Goal: Information Seeking & Learning: Learn about a topic

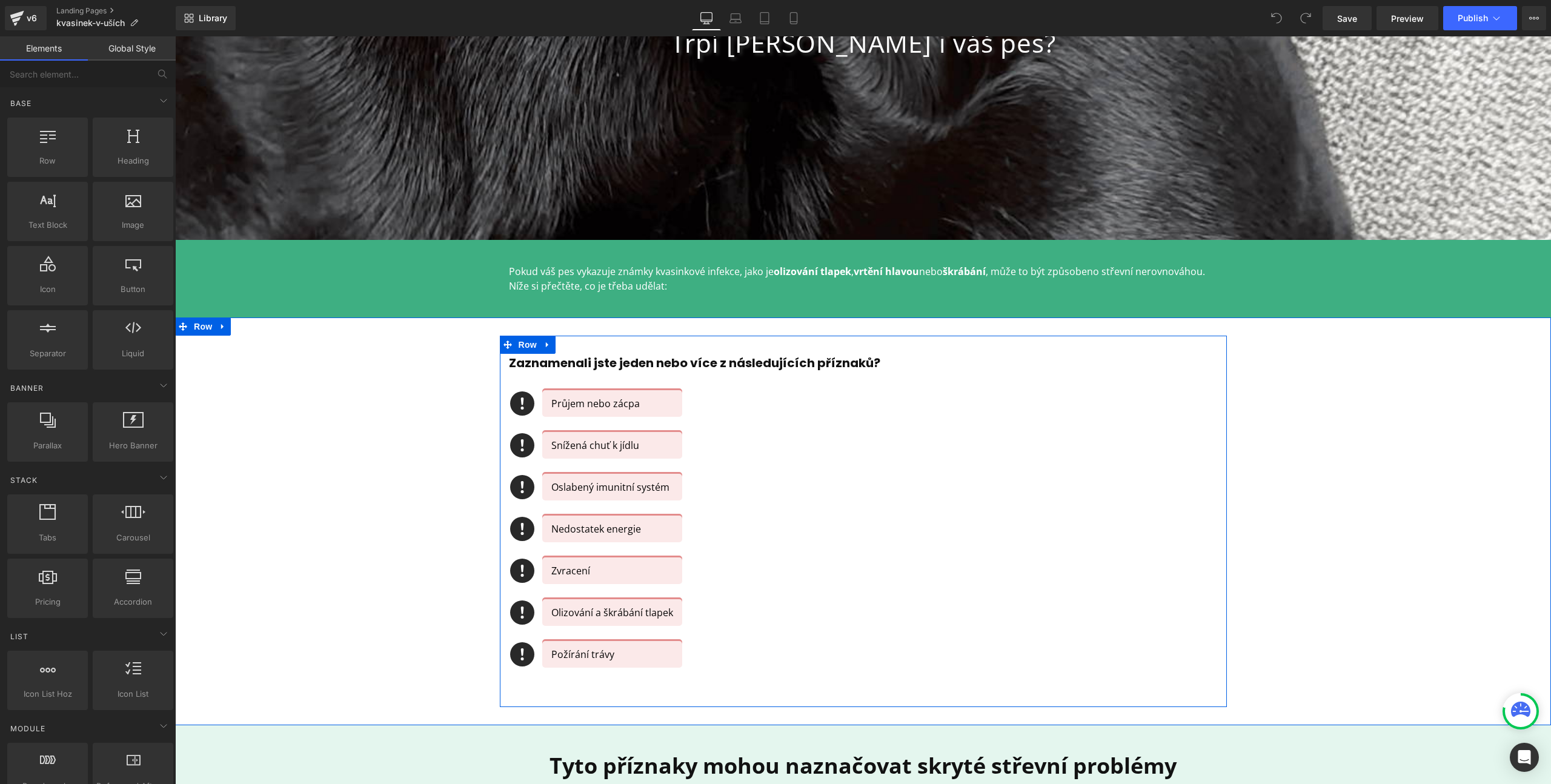
scroll to position [326, 0]
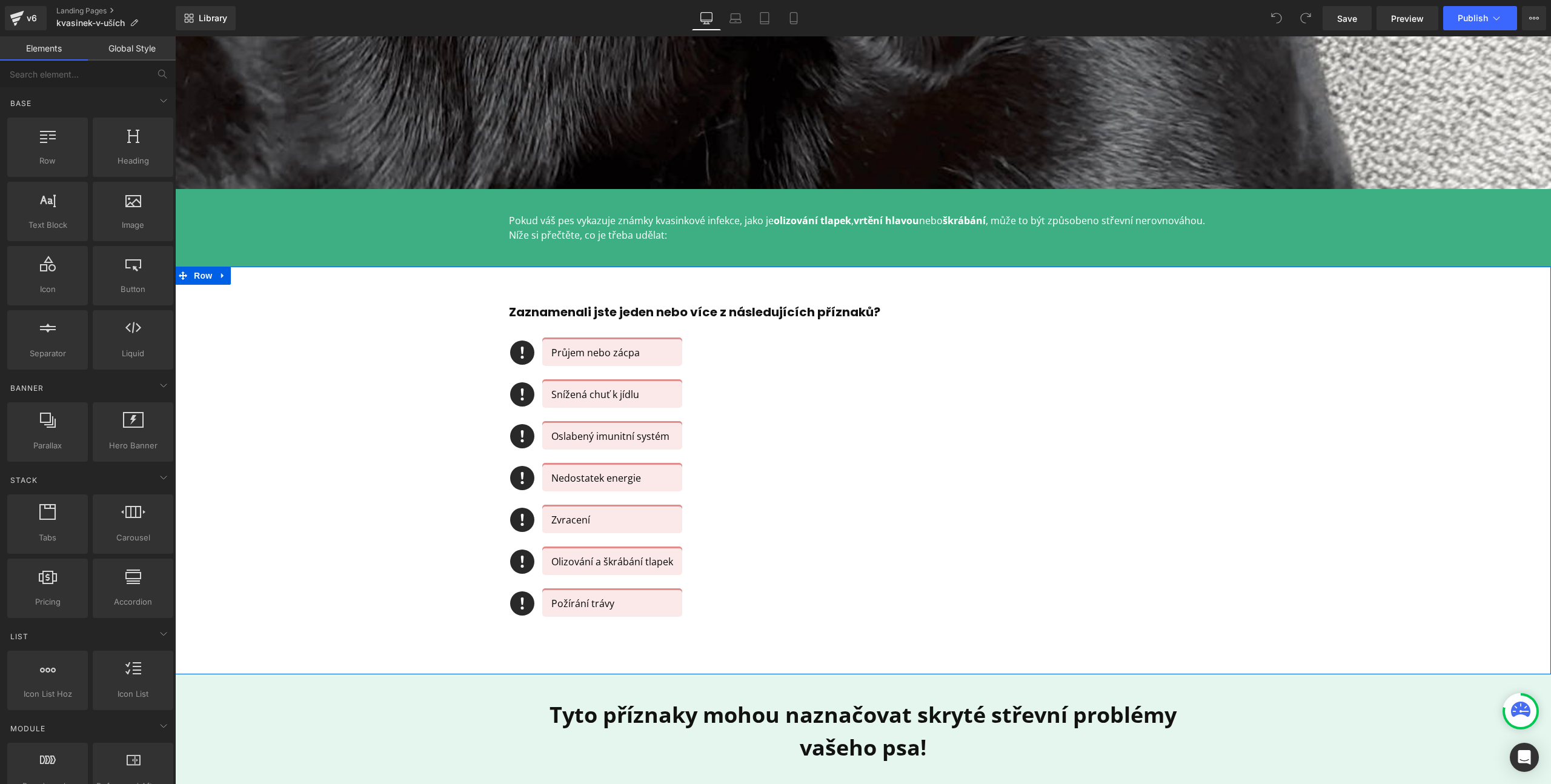
click at [1431, 455] on div "Zaznamenali jste jeden nebo více z následujících příznaků? Heading Icon Průjem …" at bounding box center [863, 470] width 1376 height 372
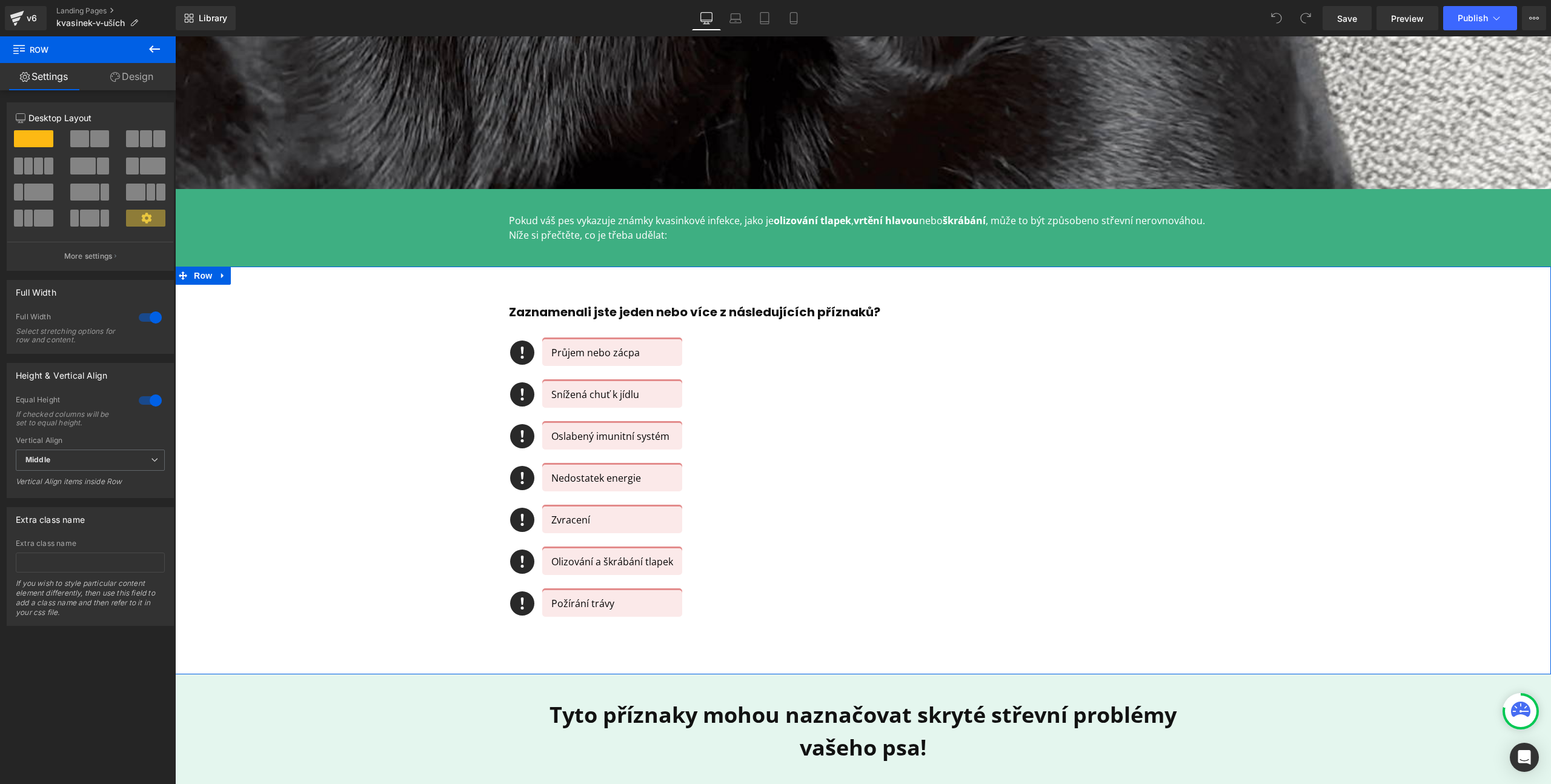
click at [425, 341] on div "Zaznamenali jste jeden nebo více z následujících příznaků? Heading Icon Průjem …" at bounding box center [863, 470] width 1376 height 372
click at [650, 242] on div "Pokud váš pes vykazuje známky kvasinkové infekce, jako je olizování tlapek , vr…" at bounding box center [864, 228] width 727 height 41
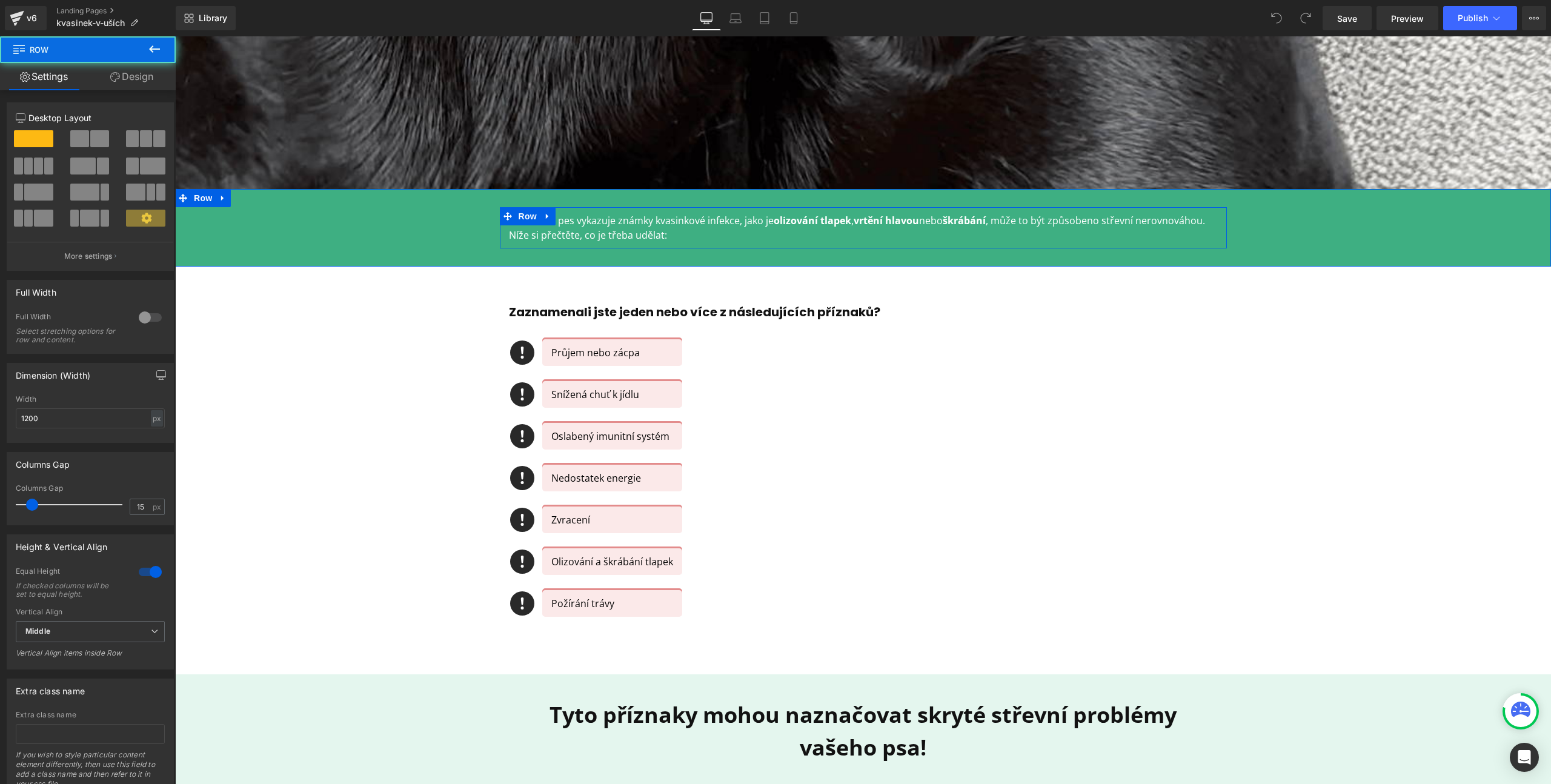
click at [175, 37] on div at bounding box center [175, 37] width 0 height 0
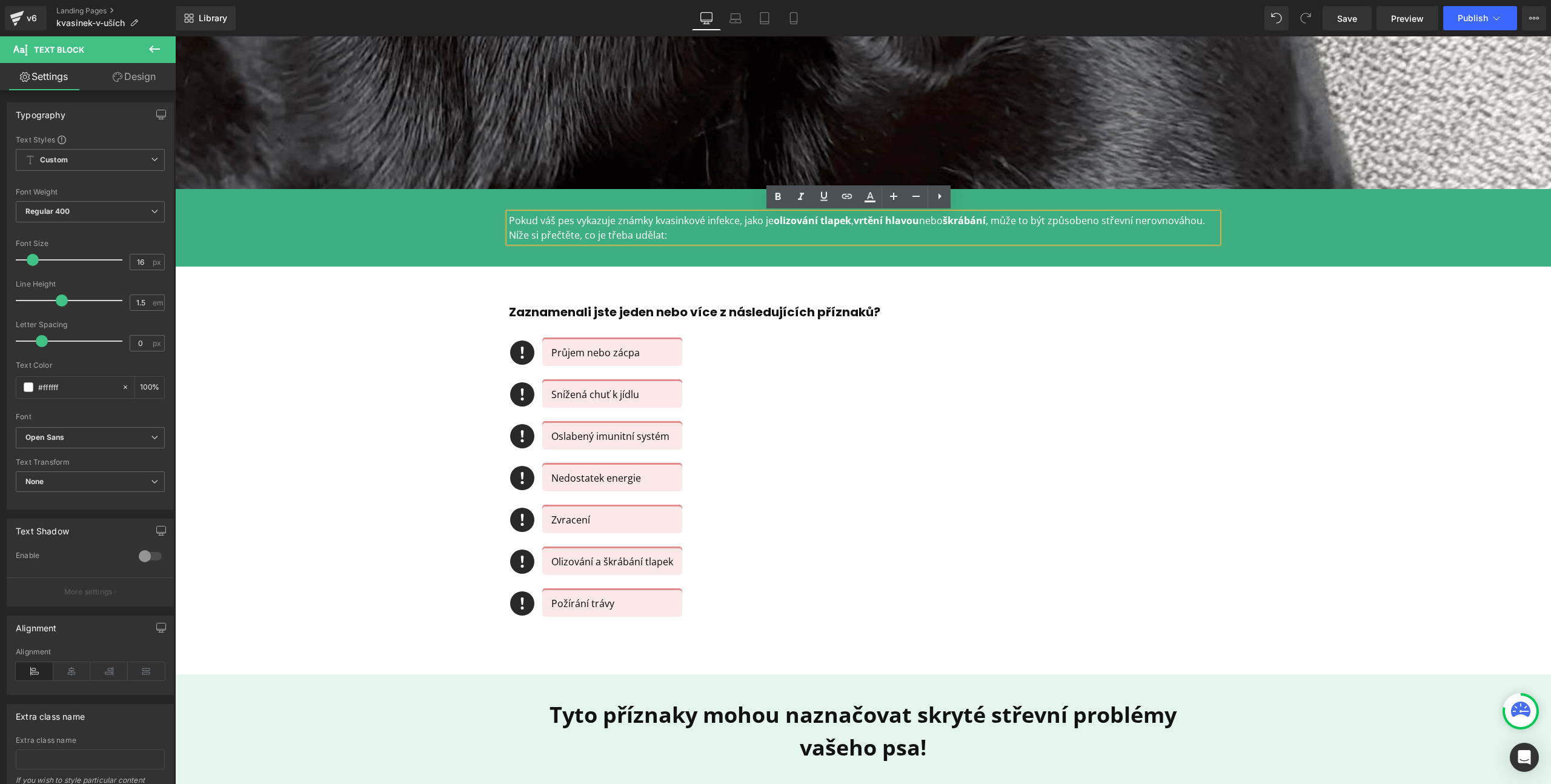
drag, startPoint x: 673, startPoint y: 236, endPoint x: 504, endPoint y: 235, distance: 169.0
click at [509, 235] on p "Pokud váš pes vykazuje známky kvasinkové infekce, jako je olizování tlapek , vr…" at bounding box center [863, 228] width 709 height 29
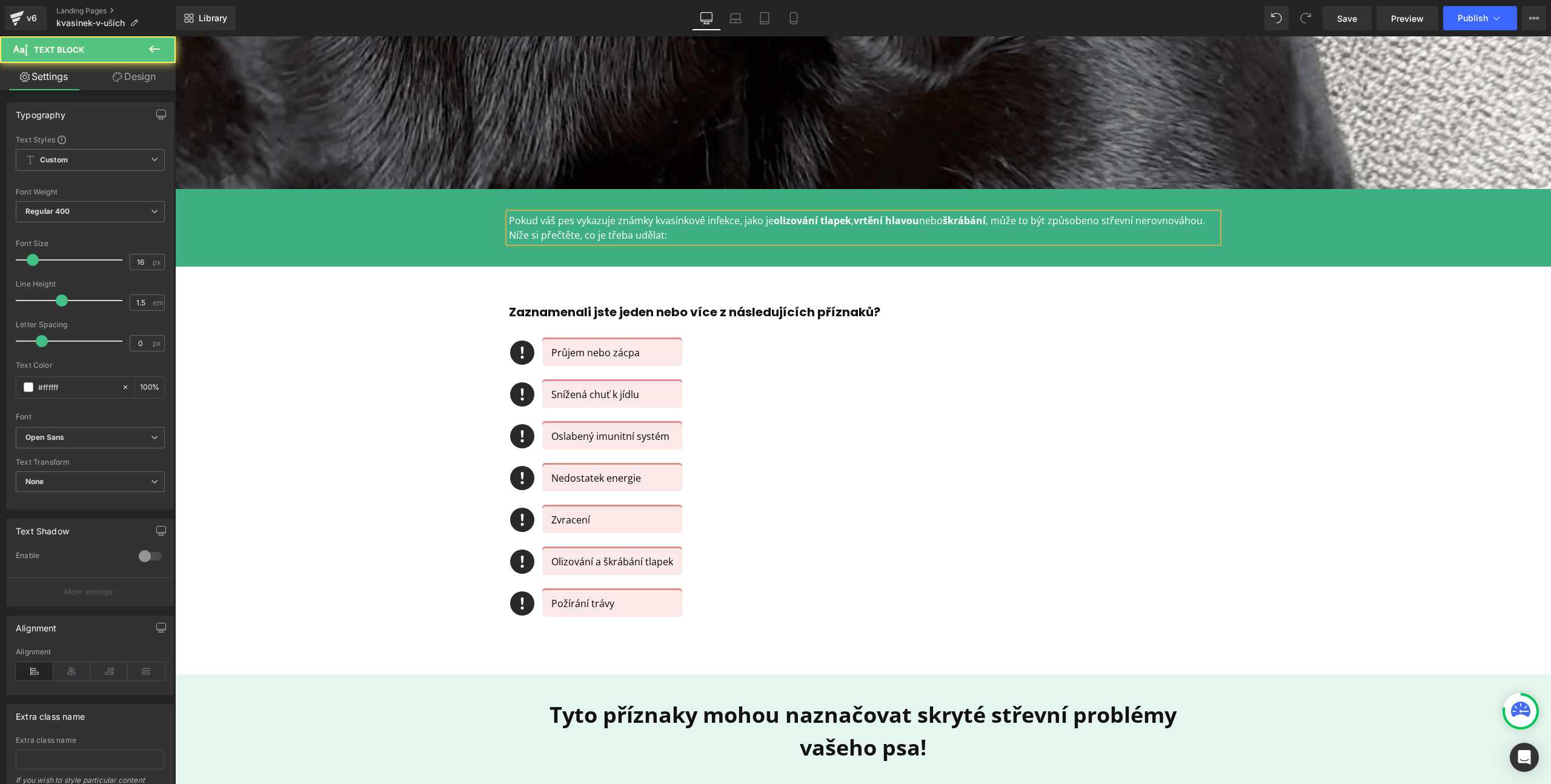
drag, startPoint x: 504, startPoint y: 235, endPoint x: 668, endPoint y: 230, distance: 164.1
click at [668, 230] on p "Pokud váš pes vykazuje známky kvasinkové infekce, jako je olizování tlapek , vr…" at bounding box center [863, 228] width 709 height 29
drag, startPoint x: 666, startPoint y: 235, endPoint x: 506, endPoint y: 233, distance: 160.0
click at [509, 233] on p "Pokud váš pes vykazuje známky kvasinkové infekce, jako je olizování tlapek , vr…" at bounding box center [863, 228] width 709 height 29
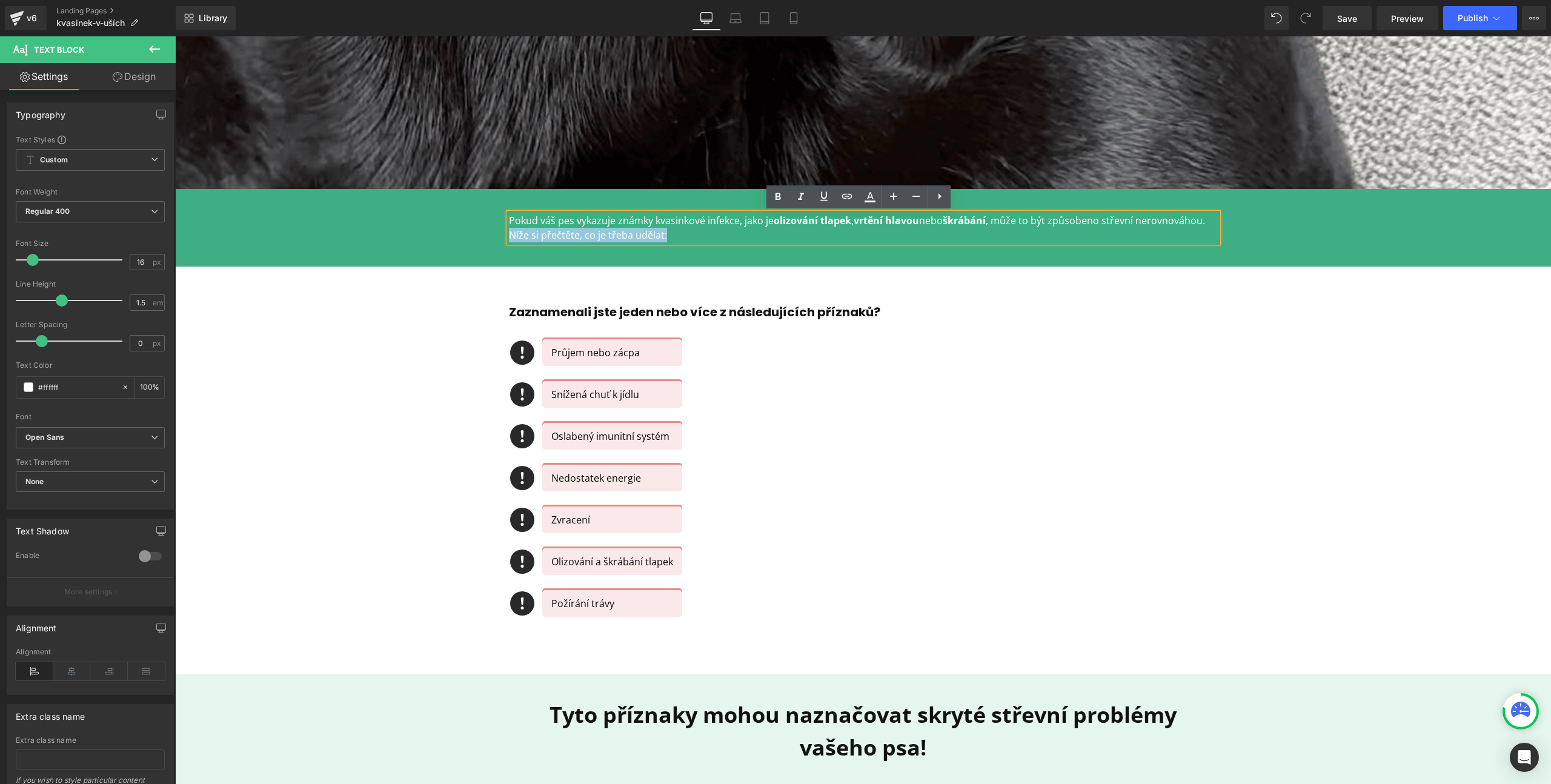
copy p "Níže si přečtěte, co je třeba udělat:"
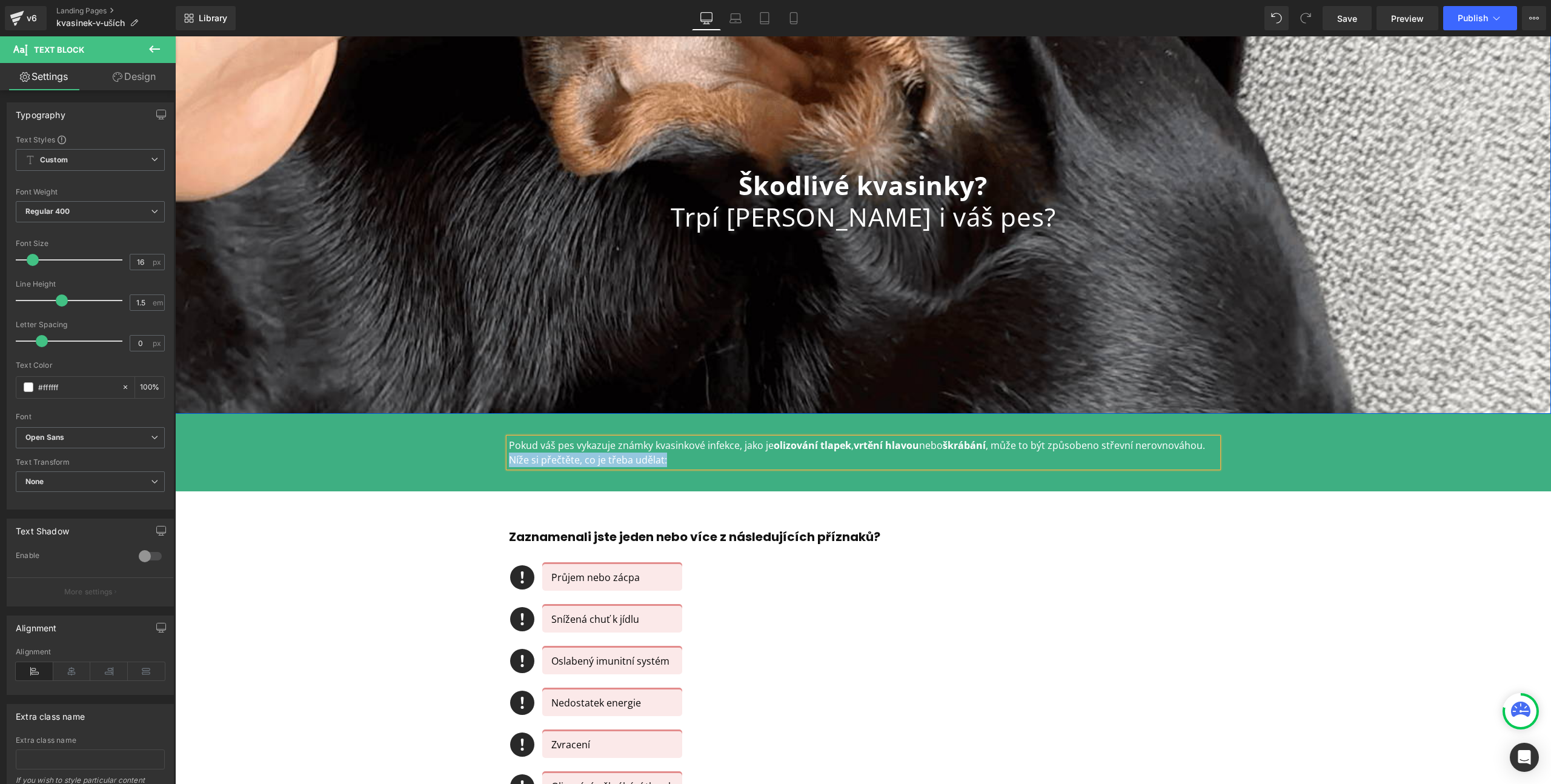
scroll to position [60, 0]
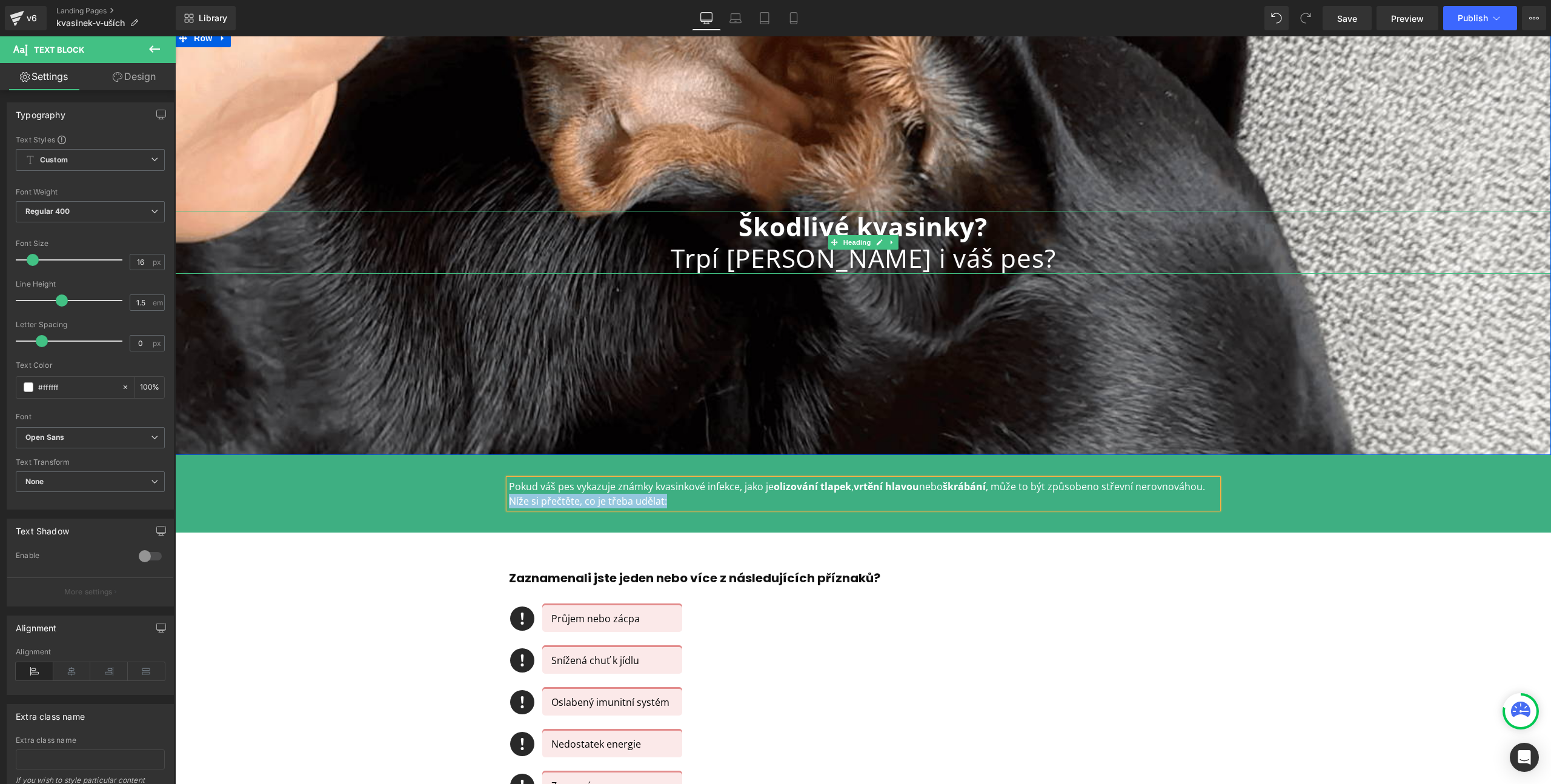
click at [769, 222] on b "Škodlivé kvasinky?" at bounding box center [863, 226] width 249 height 35
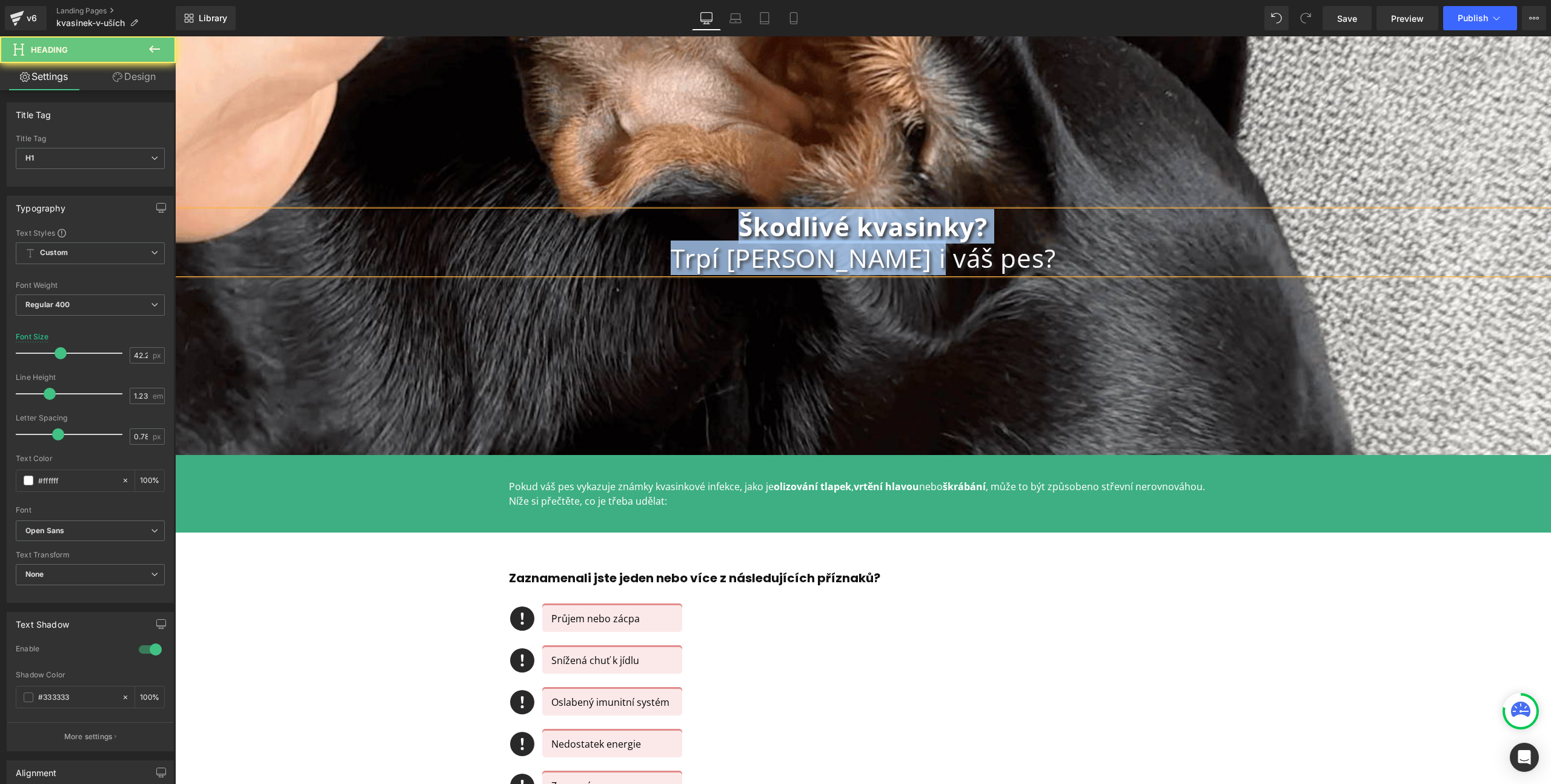
copy div "Škodlivé kvasinky? Trpí jimi i váš pes?"
click at [786, 249] on h1 "Trpí [PERSON_NAME] i váš pes?" at bounding box center [863, 258] width 1376 height 32
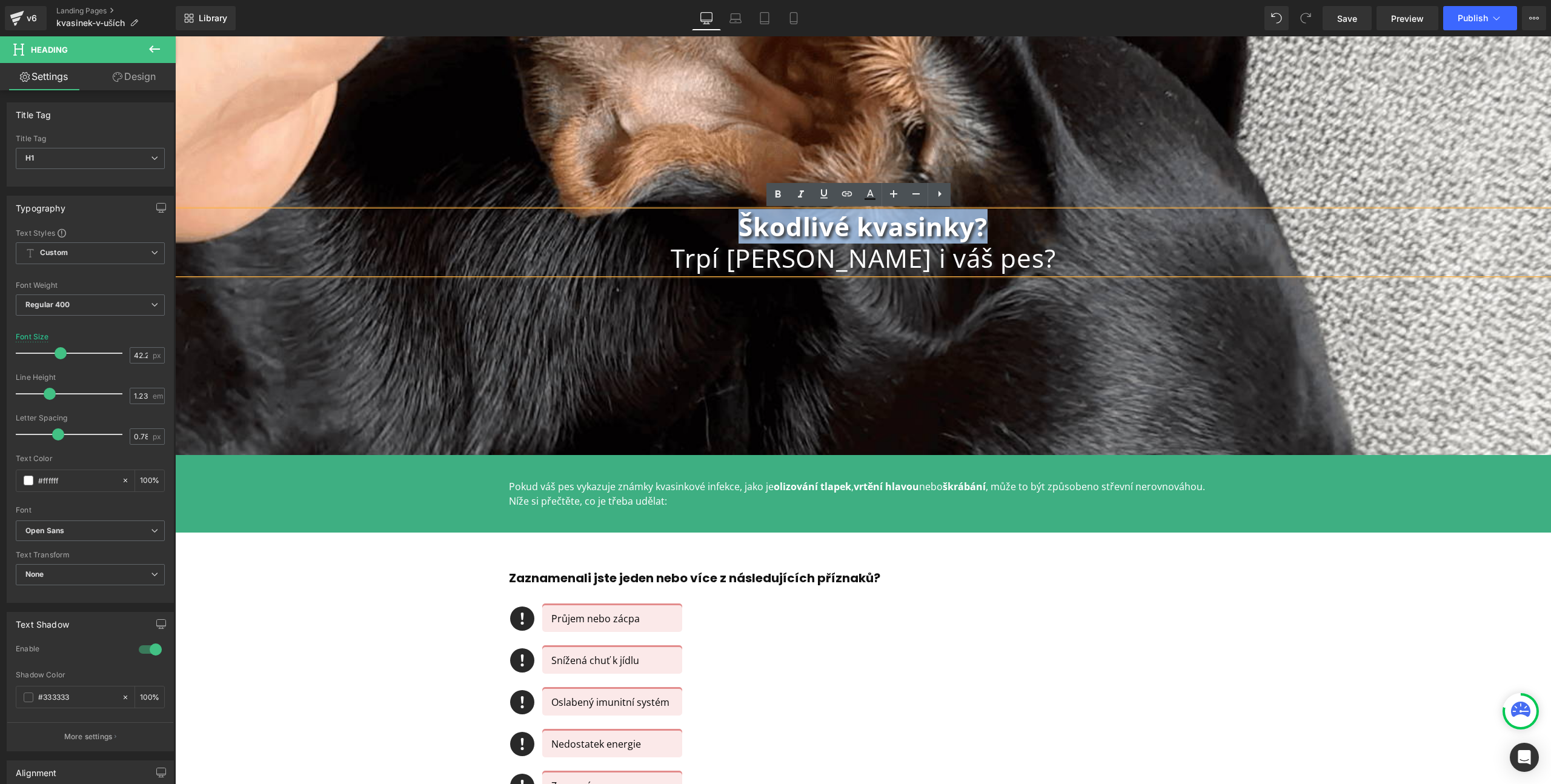
drag, startPoint x: 730, startPoint y: 227, endPoint x: 1045, endPoint y: 221, distance: 315.1
click at [1045, 221] on h1 "Škodlivé kvasinky?" at bounding box center [863, 227] width 1376 height 32
copy b "Škodlivé kvasinky?"
